Goal: Navigation & Orientation: Find specific page/section

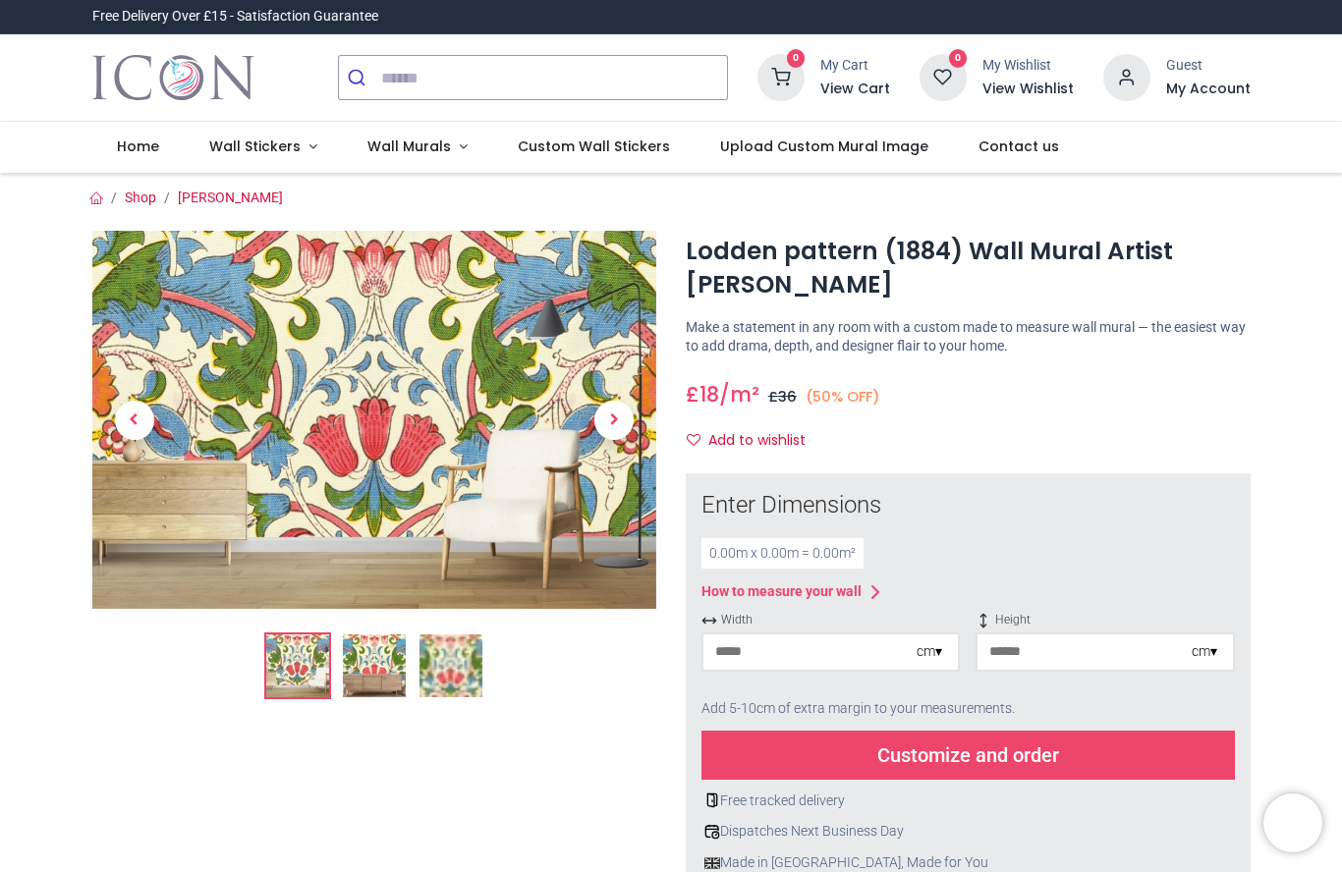
click at [607, 417] on span "Next" at bounding box center [613, 420] width 39 height 39
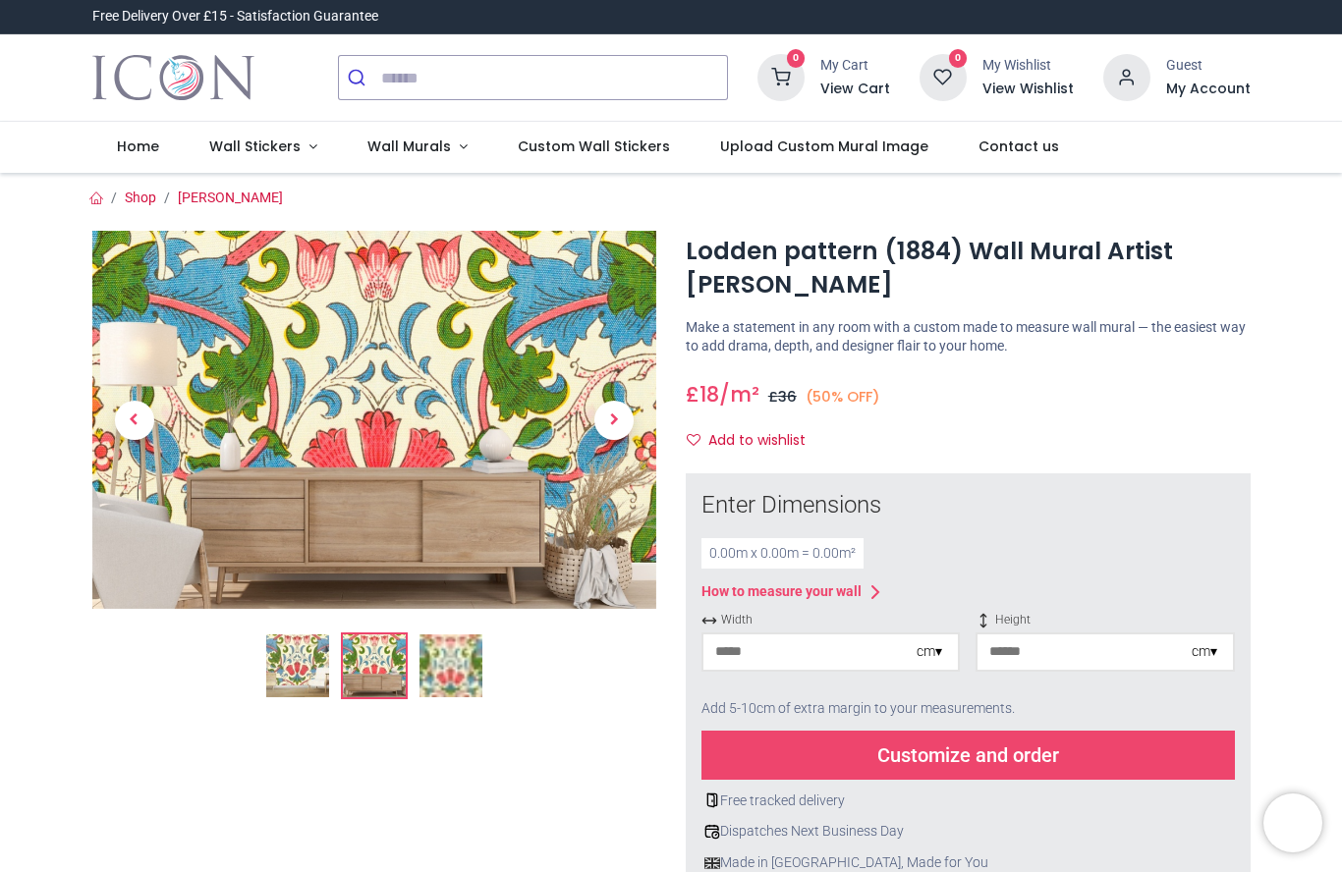
click at [606, 428] on span "Next" at bounding box center [613, 420] width 39 height 39
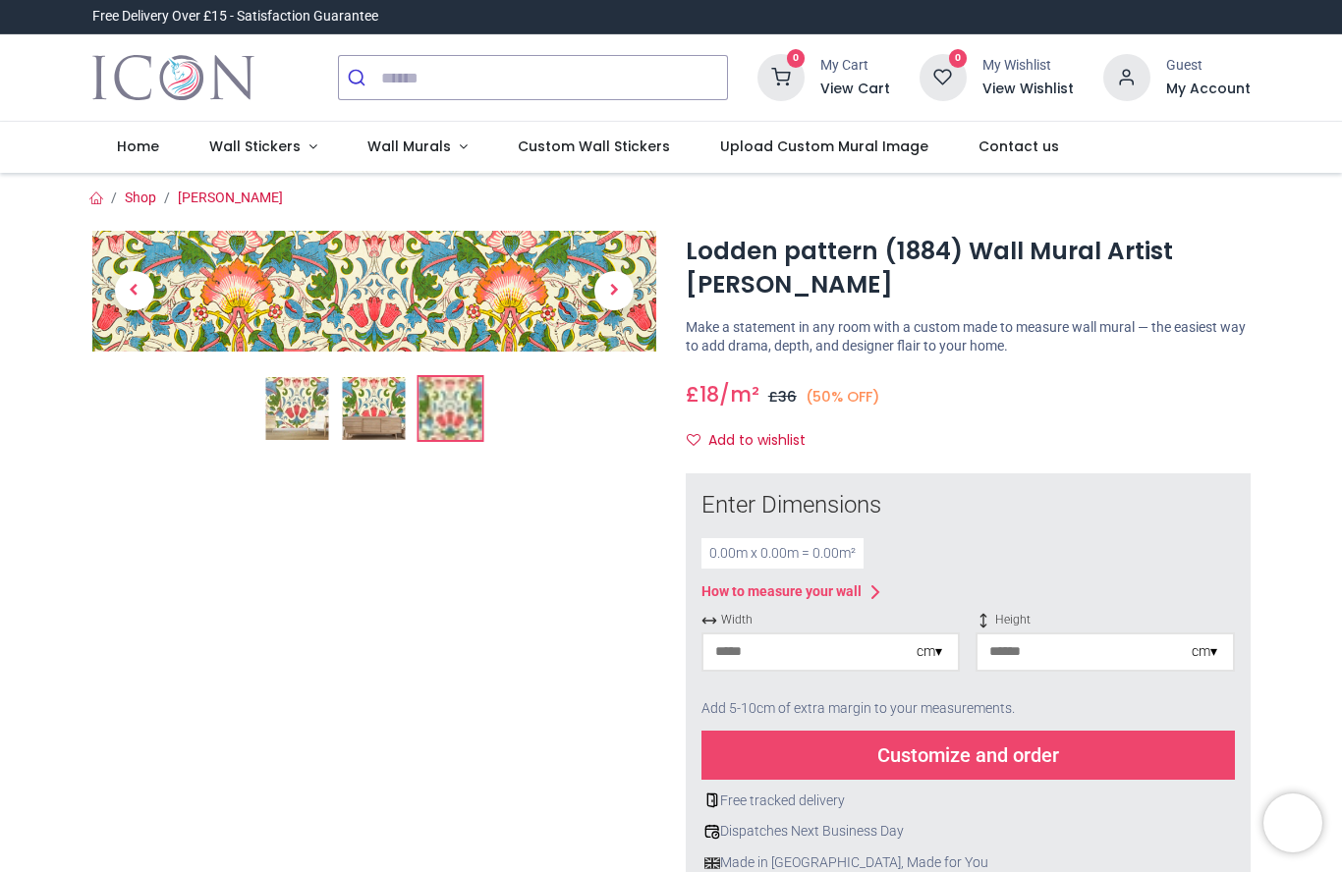
click at [398, 141] on span "Wall Murals" at bounding box center [409, 147] width 84 height 20
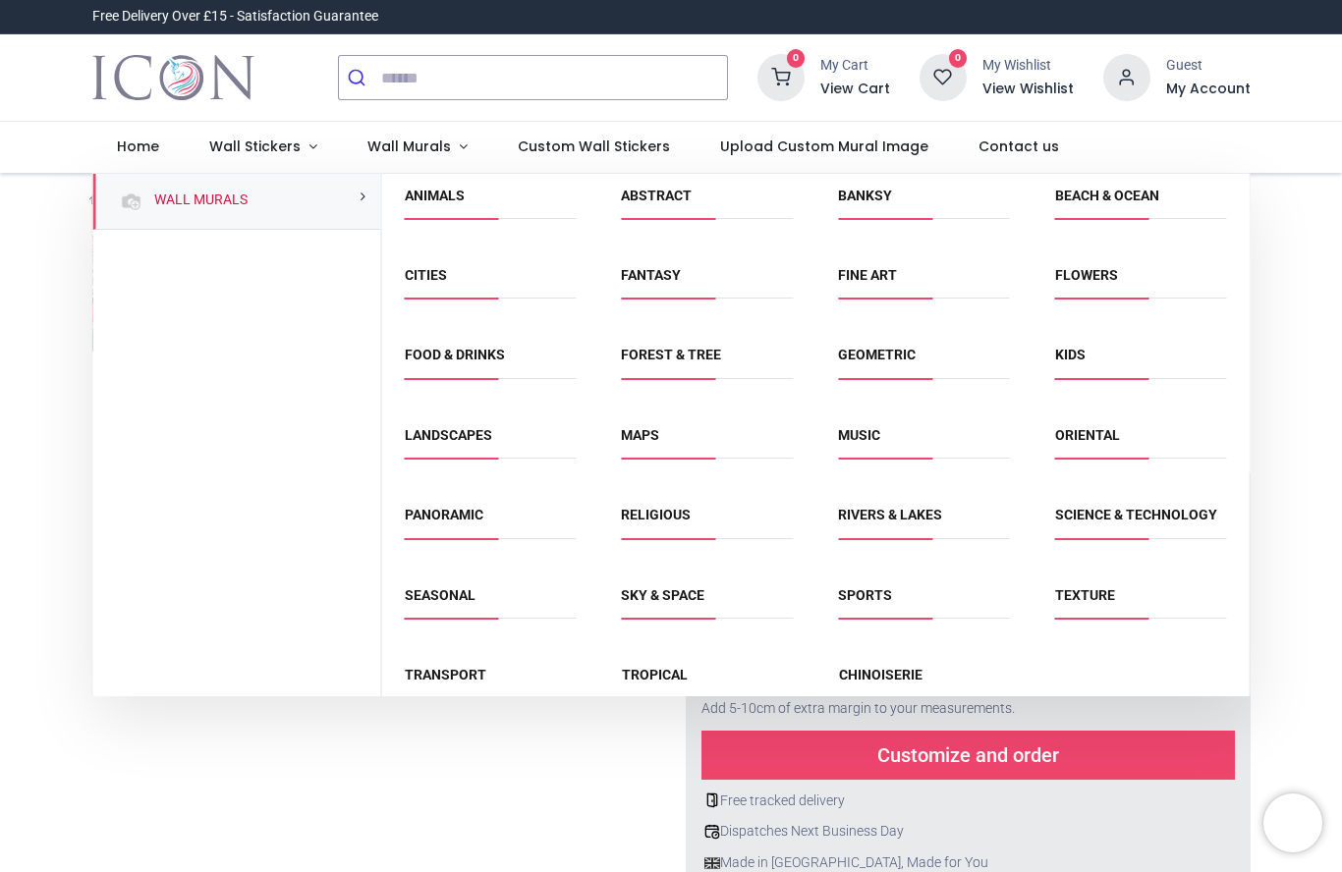
scroll to position [6, 0]
click at [1084, 270] on link "Flowers" at bounding box center [1086, 276] width 63 height 16
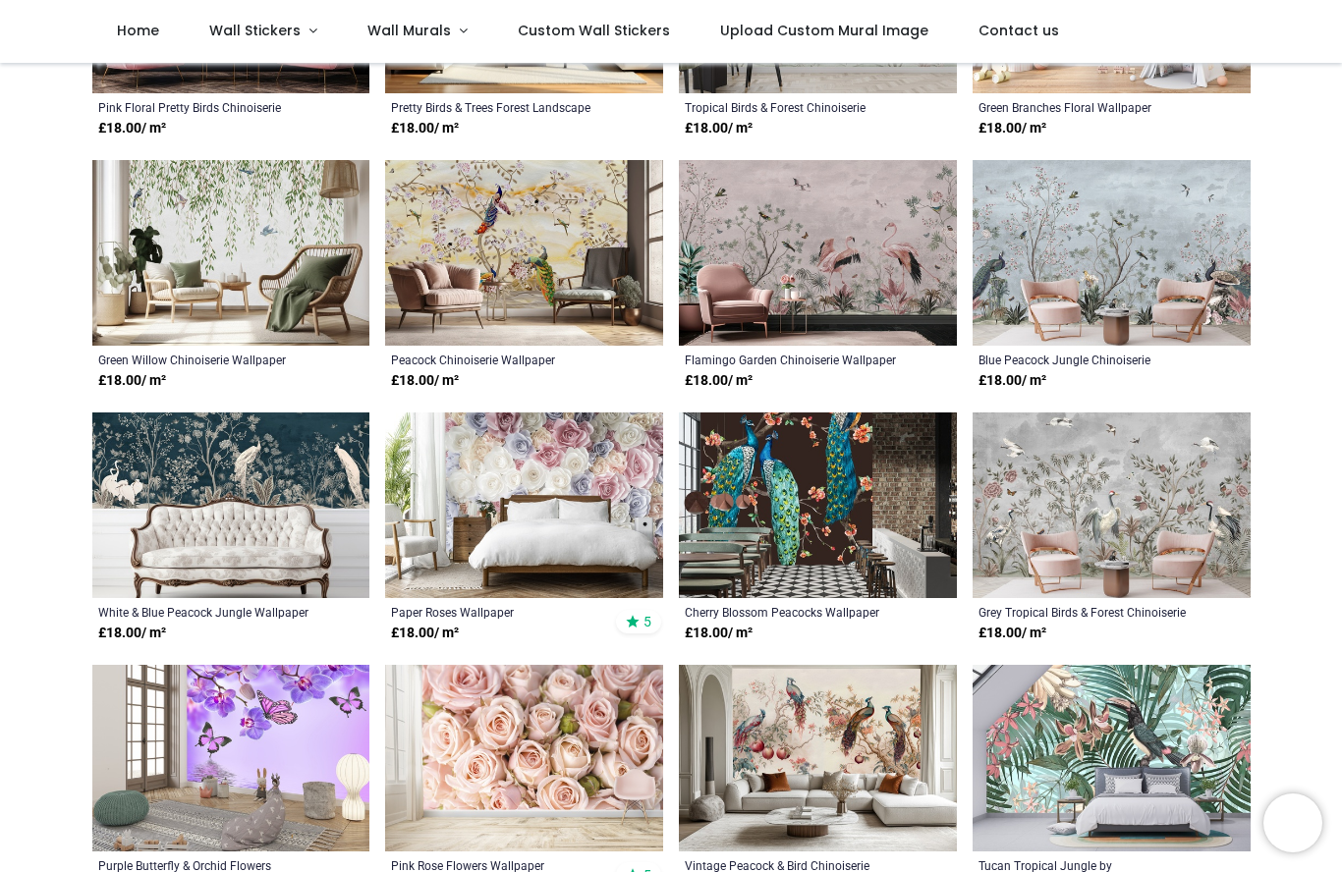
scroll to position [616, 0]
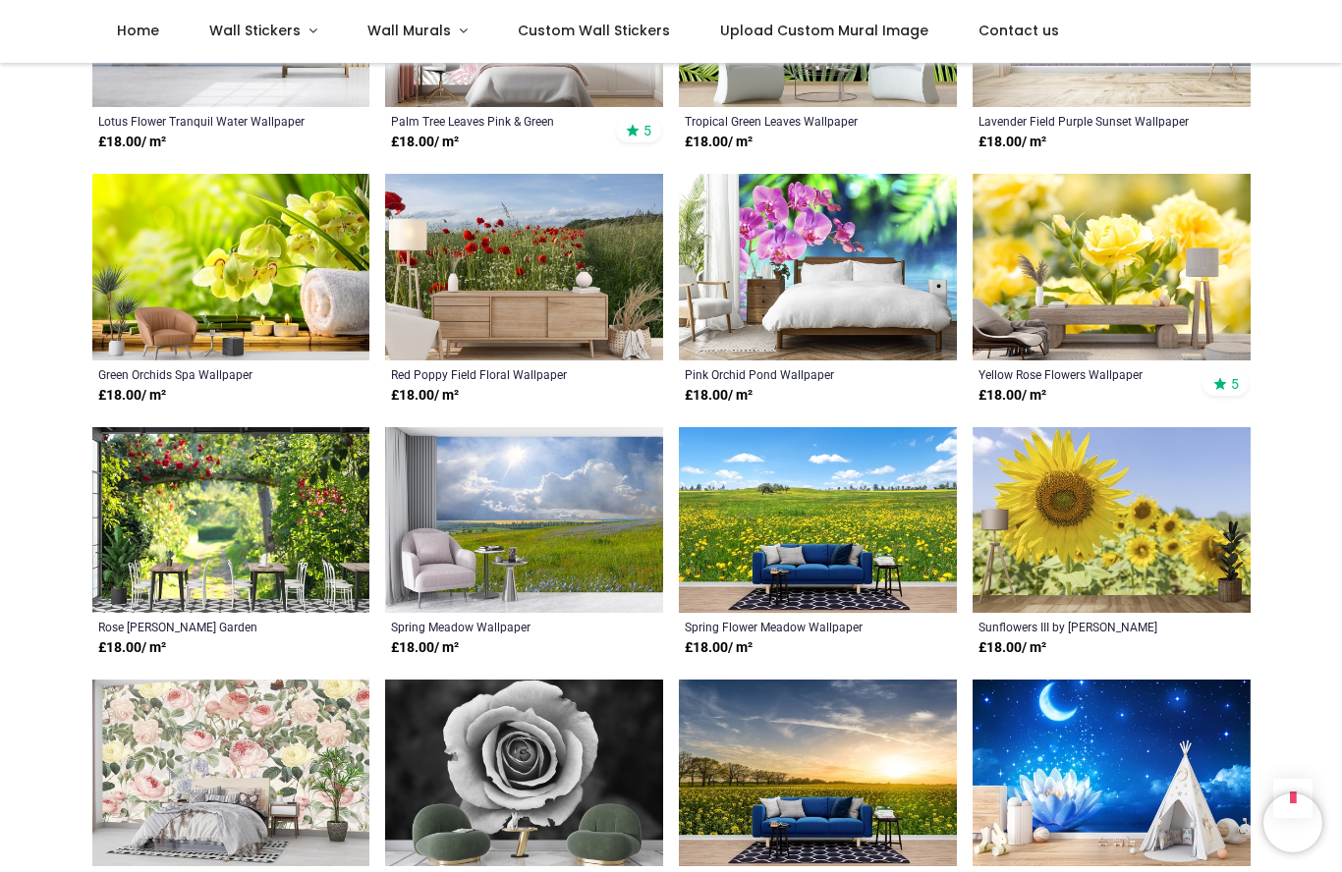
scroll to position [4901, 0]
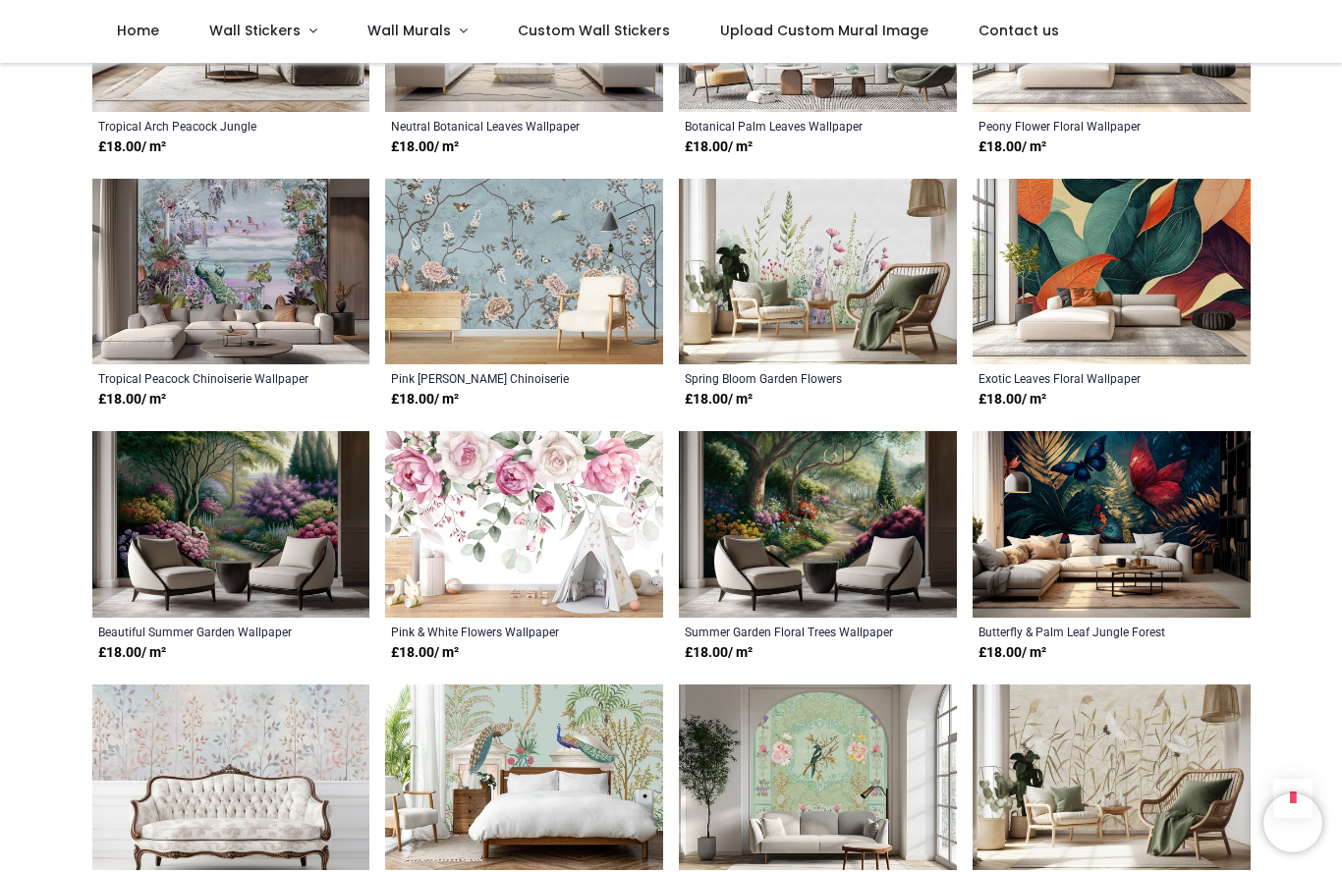
scroll to position [8182, 0]
